Goal: Transaction & Acquisition: Purchase product/service

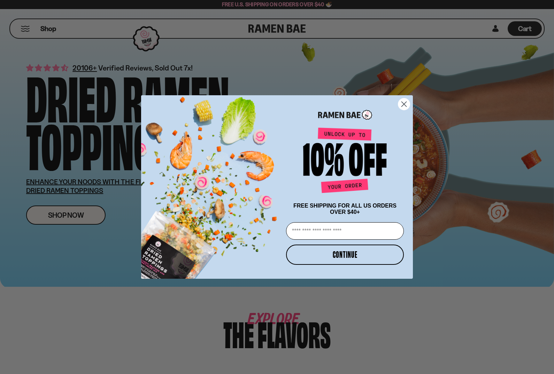
drag, startPoint x: 407, startPoint y: 105, endPoint x: 406, endPoint y: 88, distance: 16.8
click at [407, 104] on circle "Close dialog" at bounding box center [403, 103] width 11 height 11
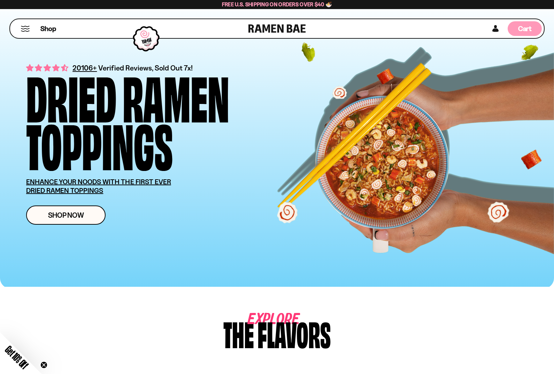
click at [515, 29] on div "Cart D0381C2F-513E-4F90-8A41-6F0A75DCBAAA" at bounding box center [525, 28] width 34 height 15
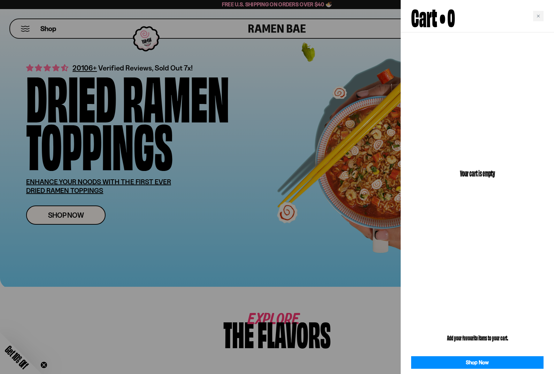
click at [214, 93] on div at bounding box center [277, 187] width 554 height 374
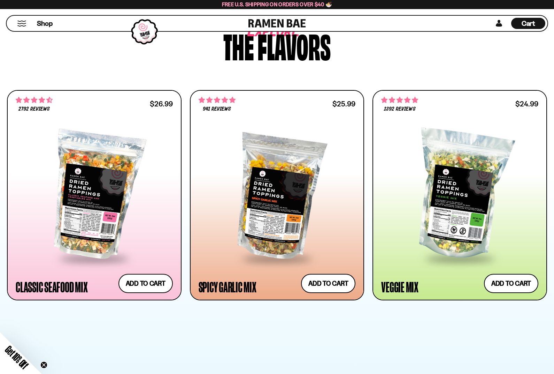
scroll to position [340, 0]
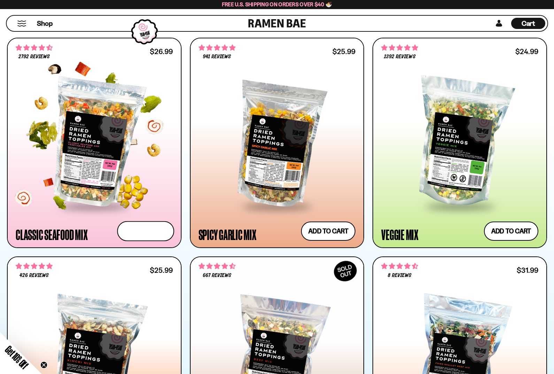
click at [137, 225] on button "Add to cart Add — Regular price $26.99 Regular price Sale price $26.99 Unit pri…" at bounding box center [145, 231] width 57 height 20
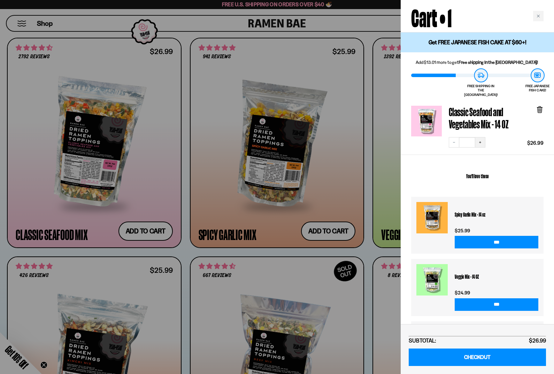
click at [479, 139] on button "Increase quantity" at bounding box center [480, 142] width 10 height 10
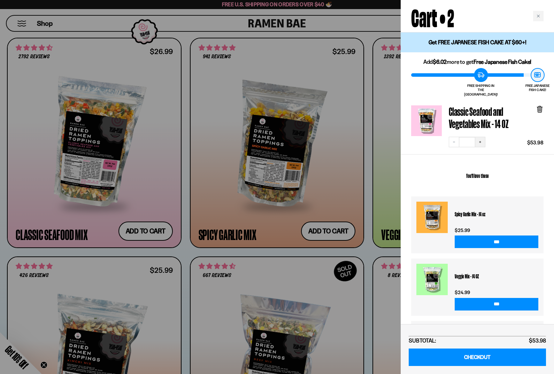
click at [482, 140] on icon "Increase quantity" at bounding box center [480, 142] width 4 height 4
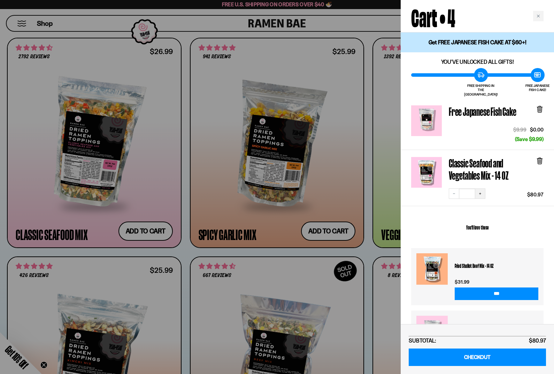
click at [481, 191] on icon "Increase quantity" at bounding box center [480, 193] width 4 height 4
click at [482, 188] on button "Increase quantity" at bounding box center [480, 193] width 10 height 10
click at [499, 287] on input "***" at bounding box center [497, 293] width 84 height 13
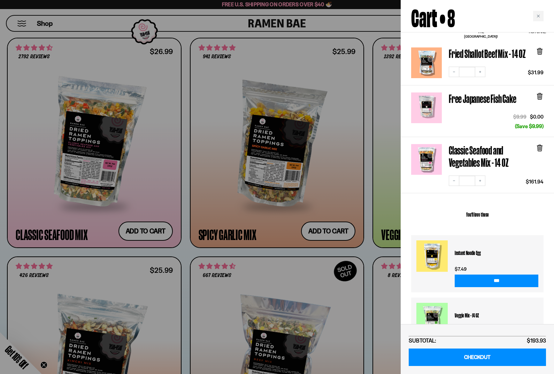
scroll to position [79, 0]
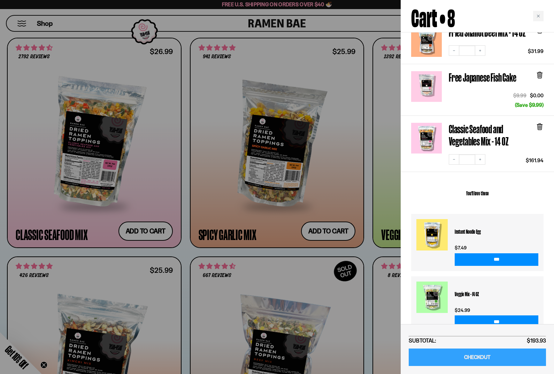
click at [498, 358] on link "CHECKOUT" at bounding box center [477, 357] width 137 height 18
